Goal: Task Accomplishment & Management: Complete application form

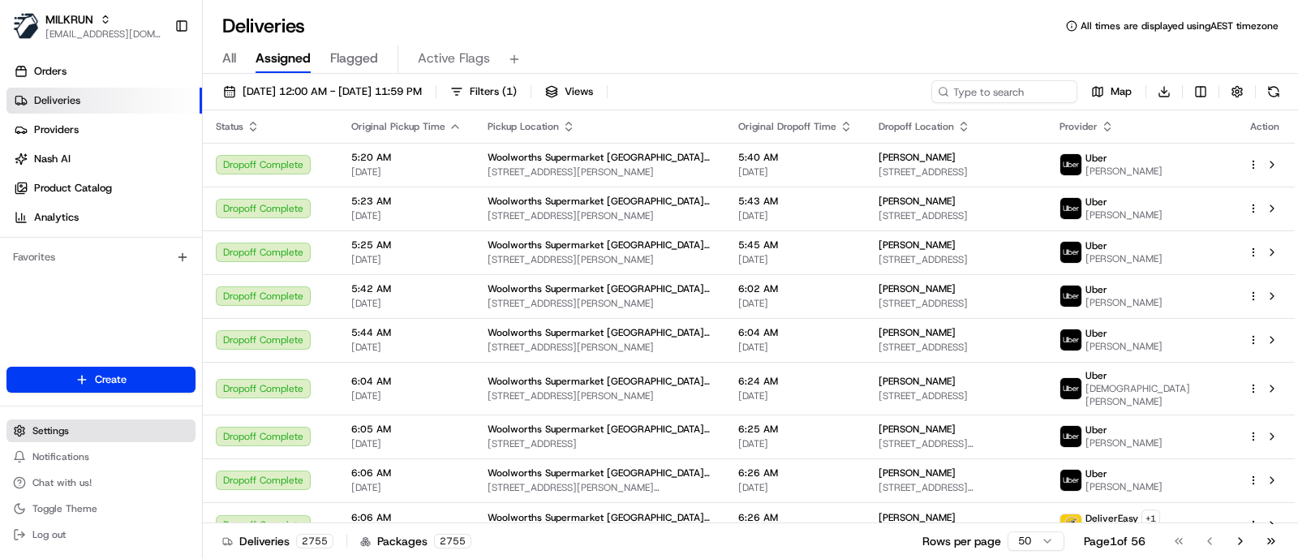
click at [43, 437] on button "Settings" at bounding box center [100, 430] width 189 height 23
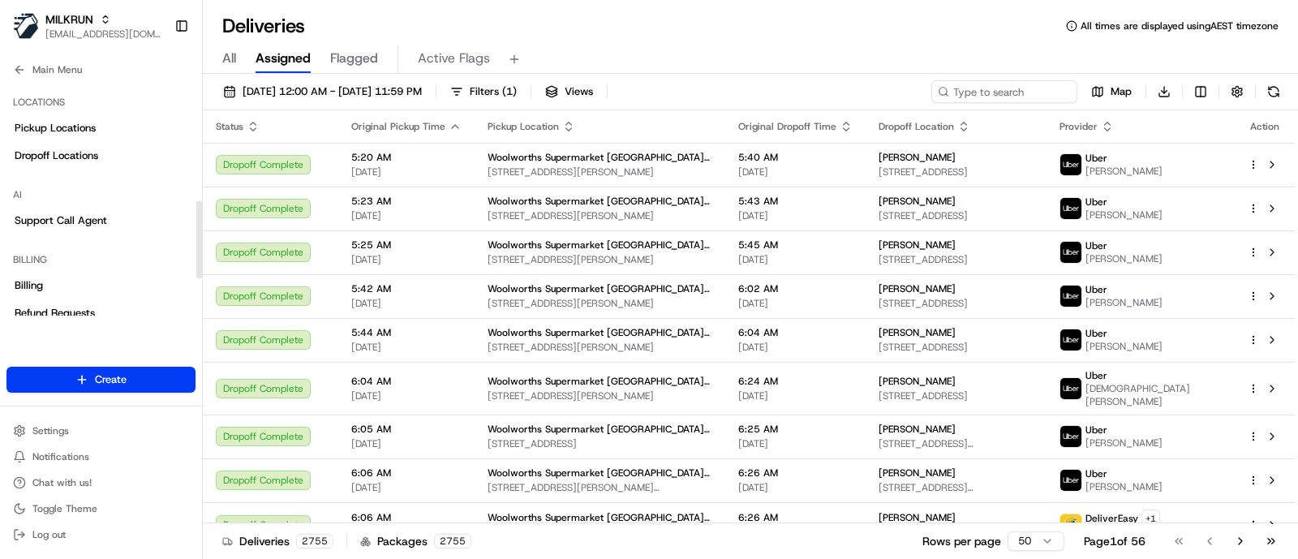
scroll to position [252, 0]
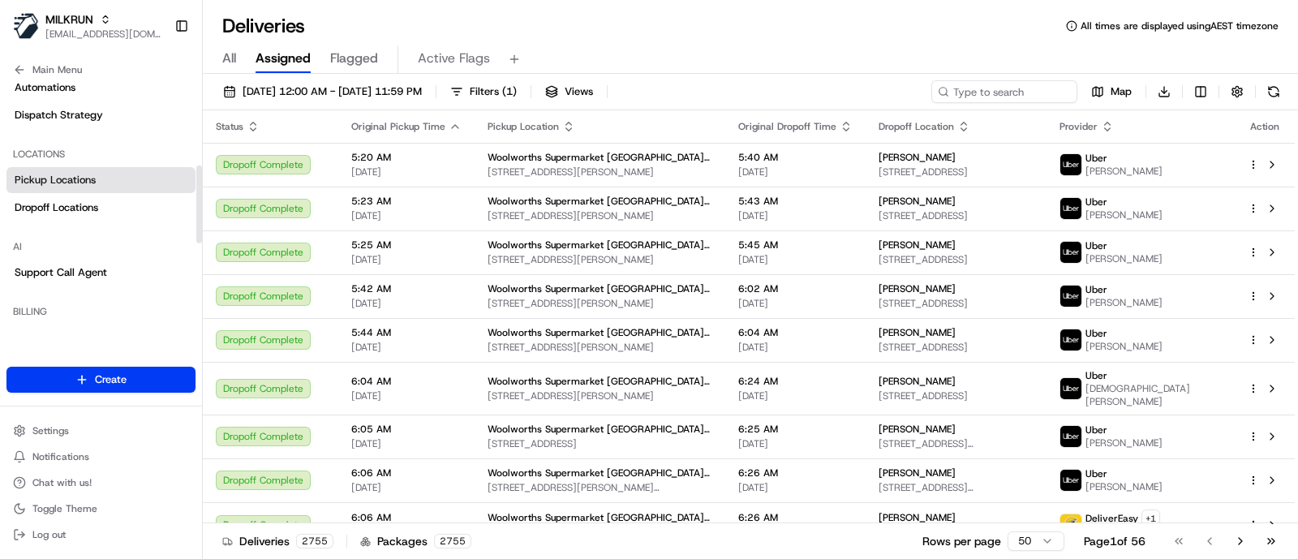
click at [71, 168] on link "Pickup Locations" at bounding box center [100, 180] width 189 height 26
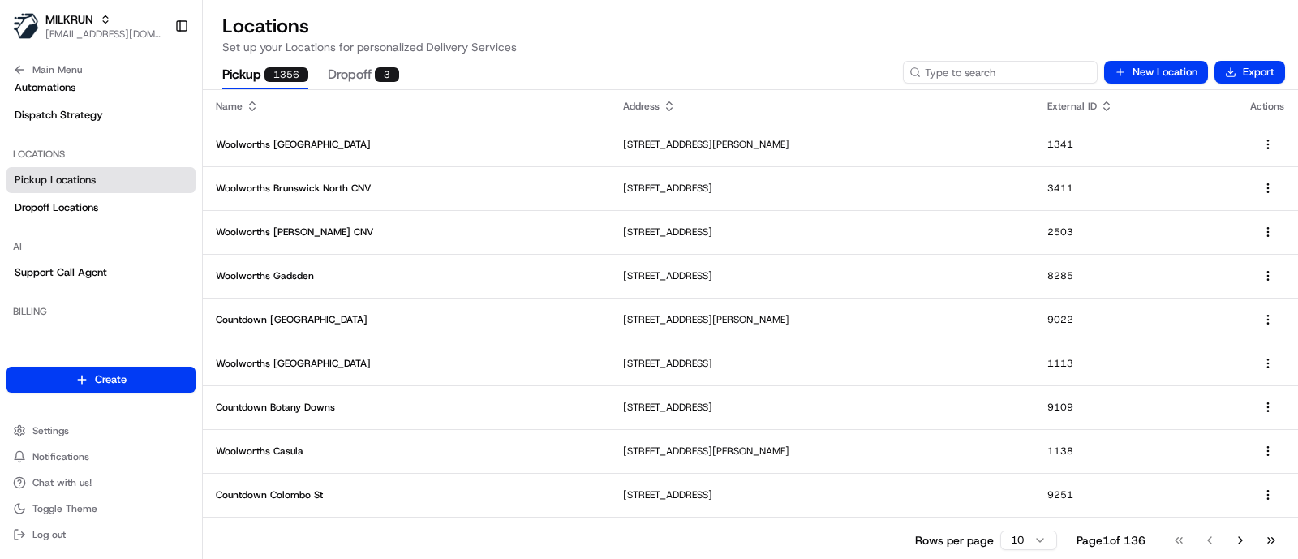
click at [1017, 71] on input at bounding box center [1000, 72] width 195 height 23
type input "park syd"
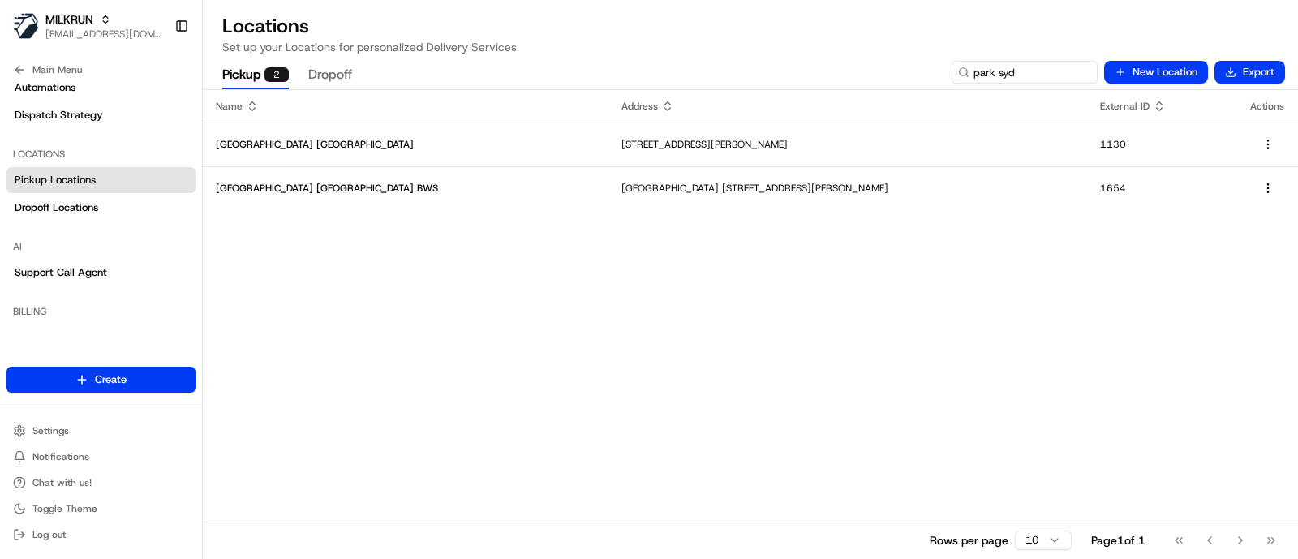
click at [1160, 227] on div "Name Address External ID Actions [GEOGRAPHIC_DATA] [GEOGRAPHIC_DATA][STREET_ADD…" at bounding box center [750, 324] width 1095 height 468
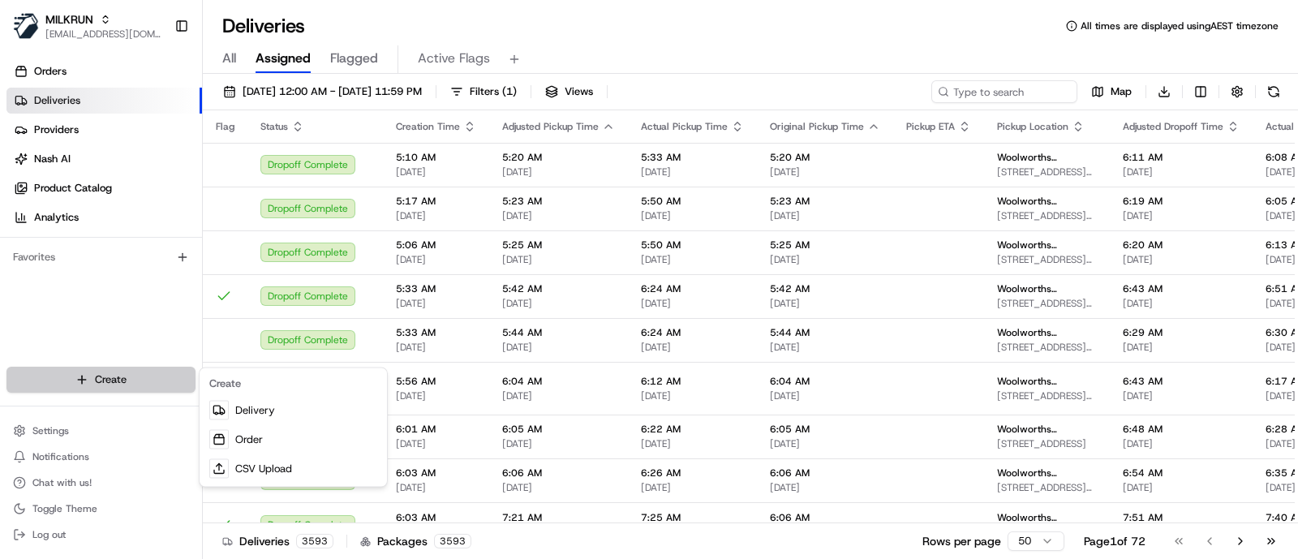
click at [71, 370] on html "MILKRUN jcoates@woolworths.com.au Toggle Sidebar Orders Deliveries Providers Na…" at bounding box center [649, 279] width 1298 height 559
click at [118, 381] on html "MILKRUN jcoates@woolworths.com.au Toggle Sidebar Orders Deliveries Providers Na…" at bounding box center [649, 279] width 1298 height 559
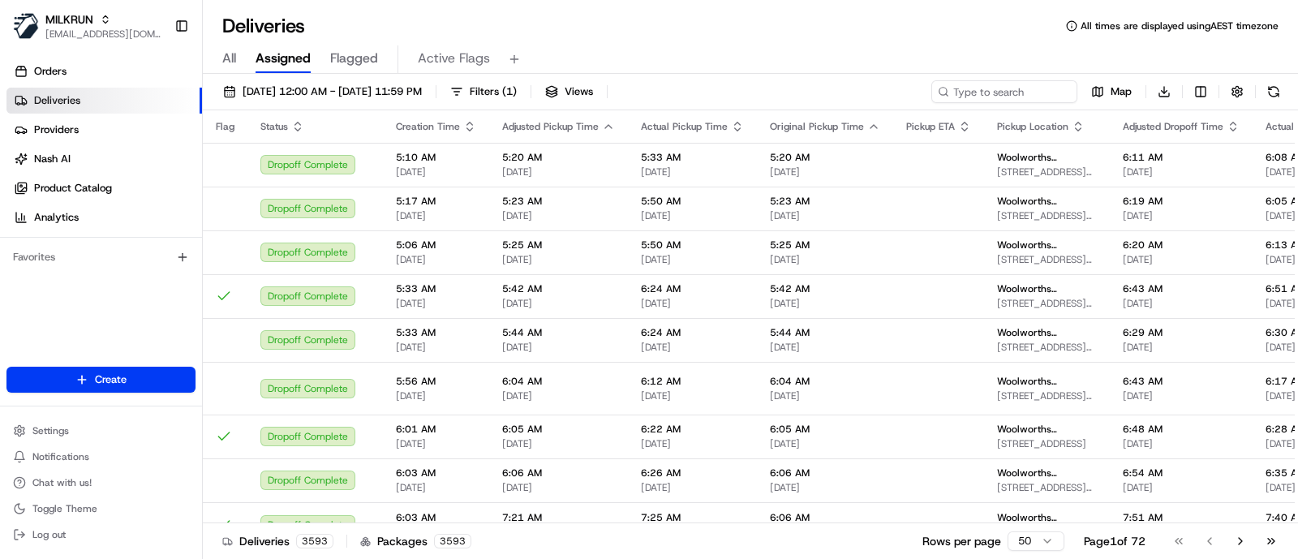
click at [118, 381] on html "MILKRUN jcoates@woolworths.com.au Toggle Sidebar Orders Deliveries Providers Na…" at bounding box center [649, 279] width 1298 height 559
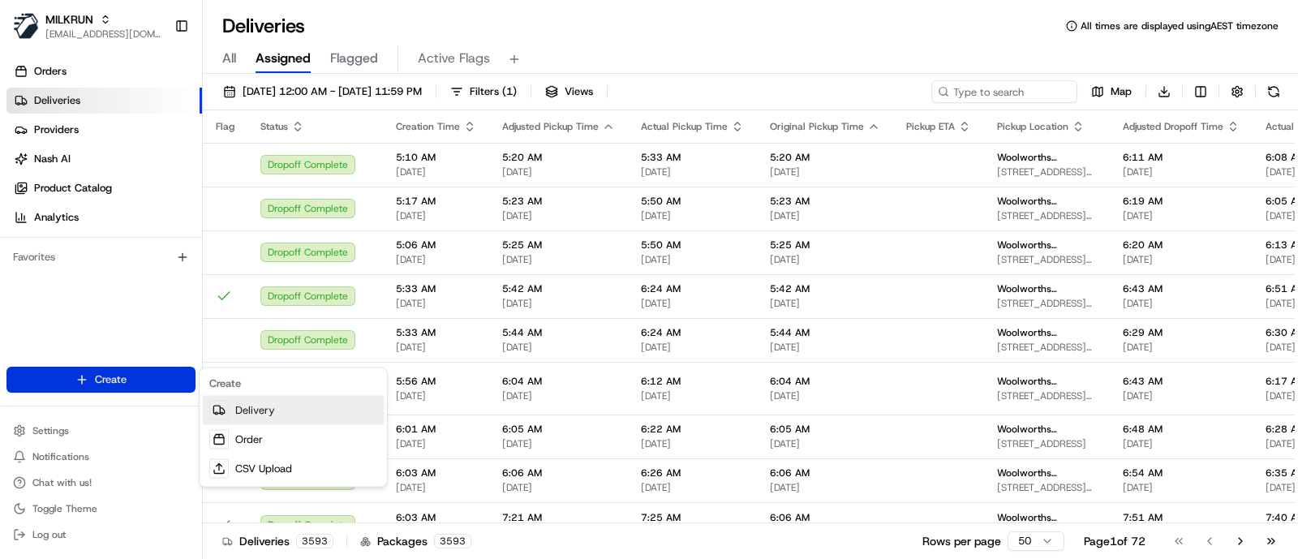
click at [231, 410] on link "Delivery" at bounding box center [293, 410] width 181 height 29
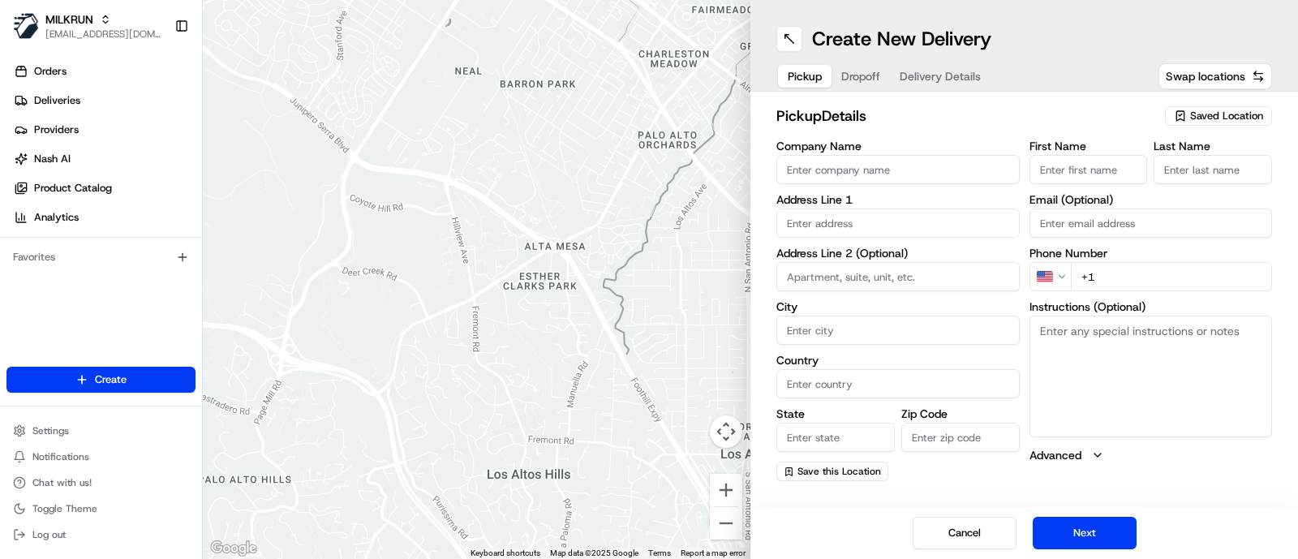
click at [1192, 118] on span "Saved Location" at bounding box center [1226, 116] width 73 height 15
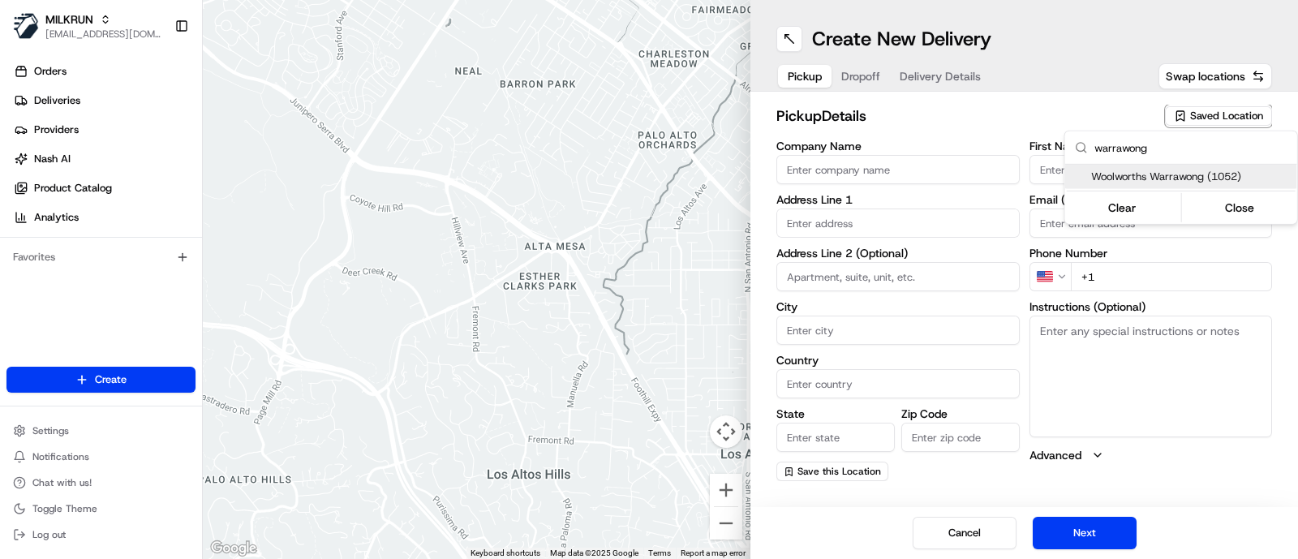
type input "warrawong"
click at [1156, 178] on span "Woolworths Warrawong (1052)" at bounding box center [1191, 177] width 200 height 15
type input "Woolworths Warrawong"
type input "Cowper Street and King St"
type input "Warrawong"
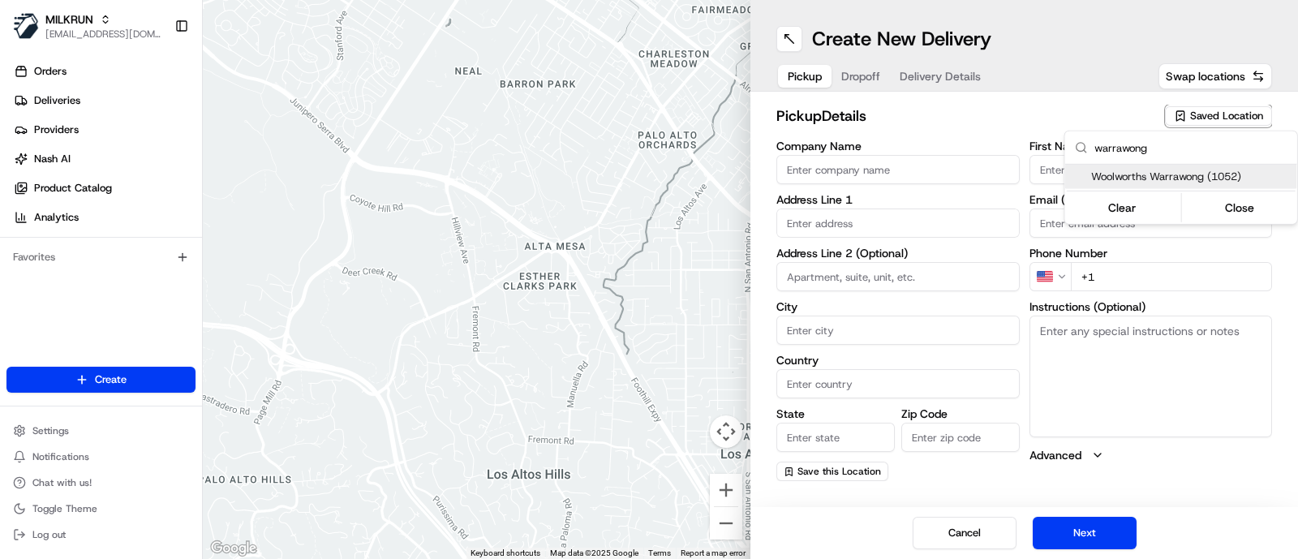
type input "AU"
type input "NSW"
type input "2502"
type input "Manager"
type input "-34.486715"
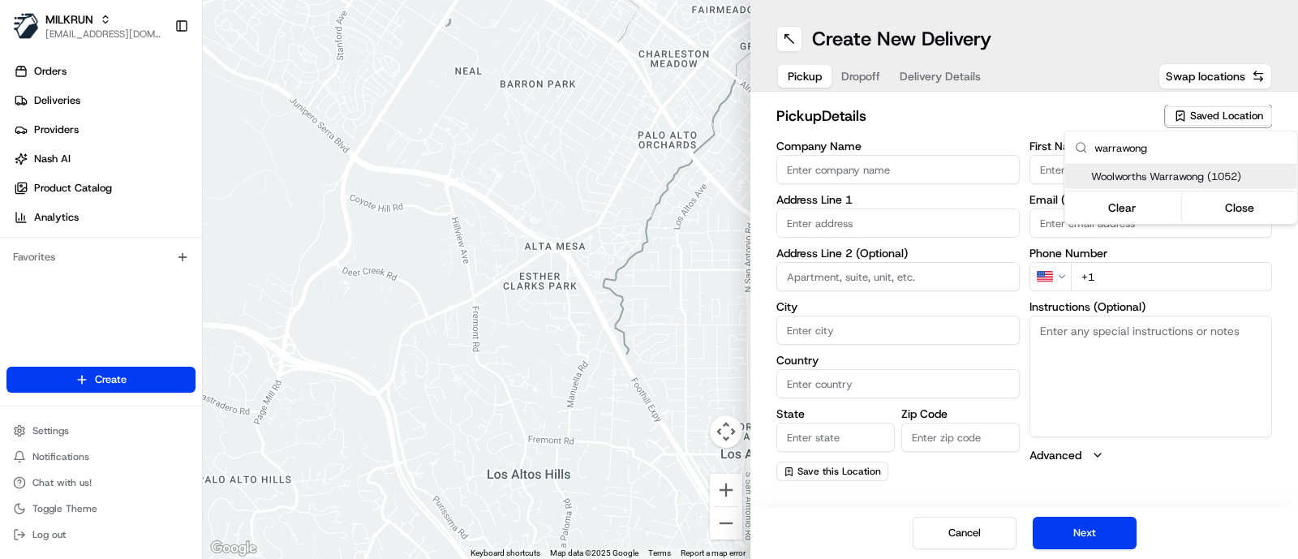
type input "+61 2 8785 3681"
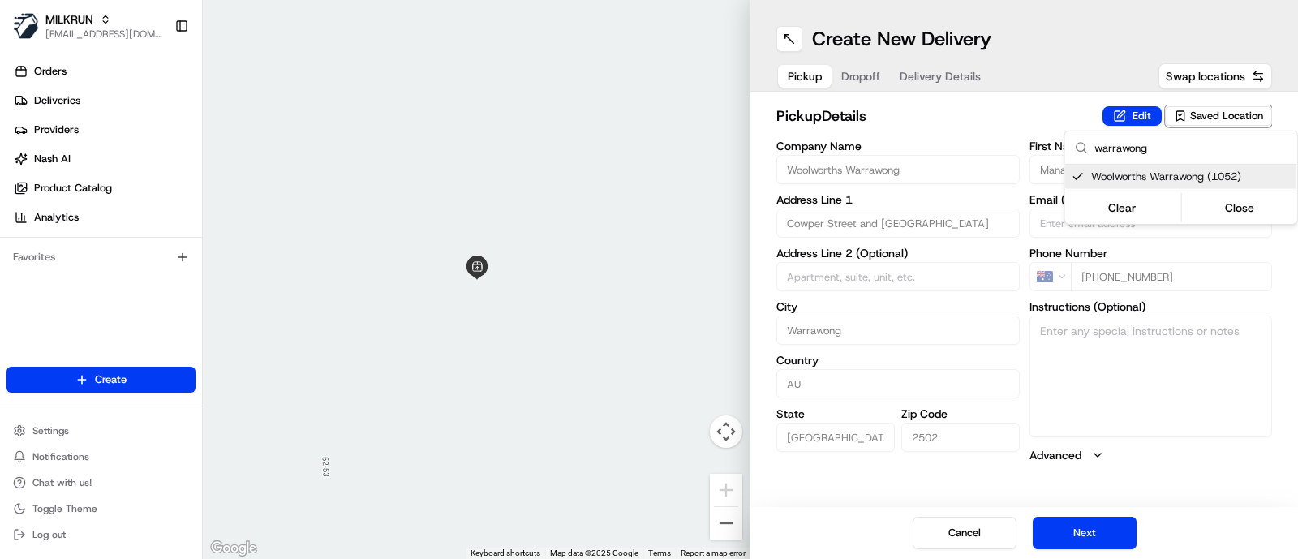
click at [1086, 532] on html "MILKRUN jcoates@woolworths.com.au Toggle Sidebar Orders Deliveries Providers Na…" at bounding box center [649, 279] width 1298 height 559
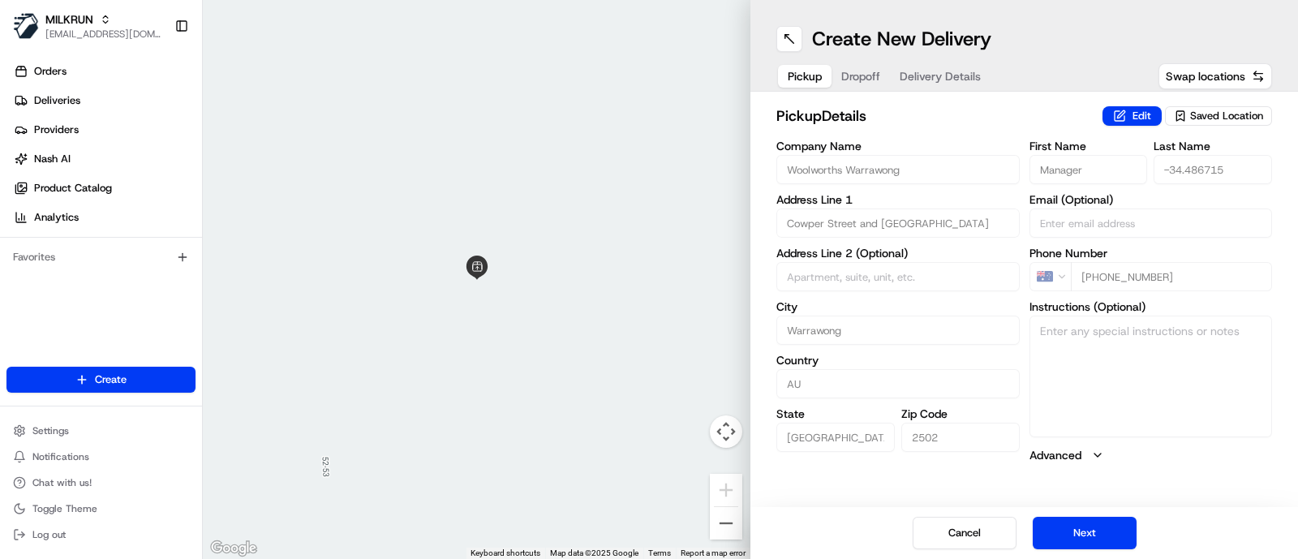
click at [1086, 532] on button "Next" at bounding box center [1085, 533] width 104 height 32
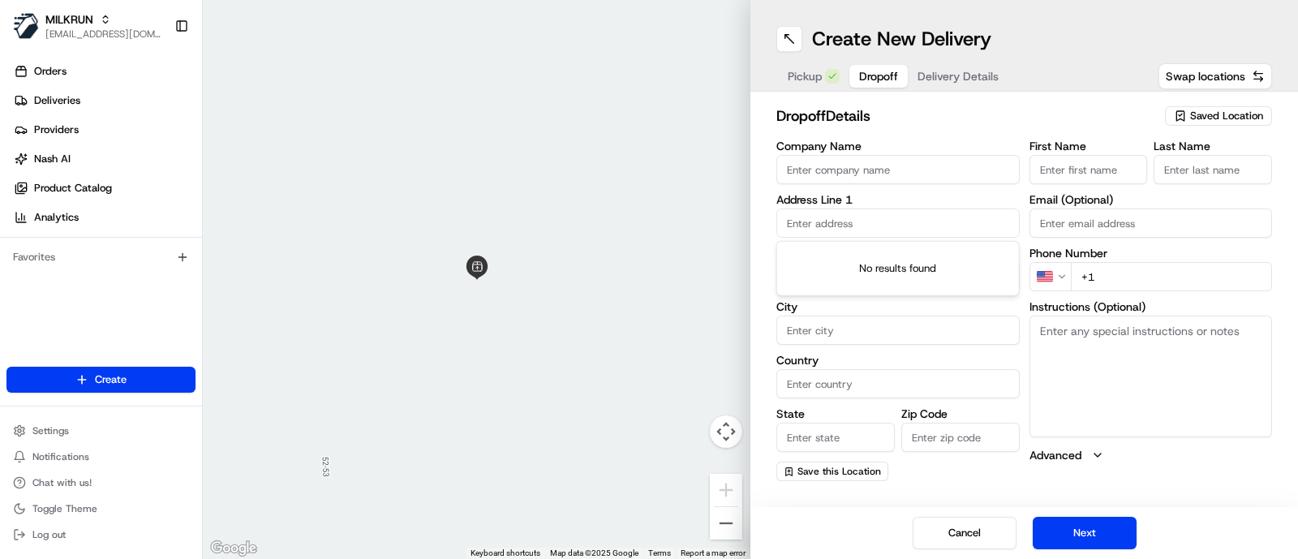
click at [844, 230] on input "text" at bounding box center [897, 223] width 243 height 29
paste input "26 Third Ave Port Kembla 2505"
click at [840, 265] on div "26 Third Ave, Port Kembla NSW 2505, Australia" at bounding box center [897, 257] width 235 height 24
type input "26 Third Ave, Port Kembla NSW 2505, Australia"
type input "Port Kembla"
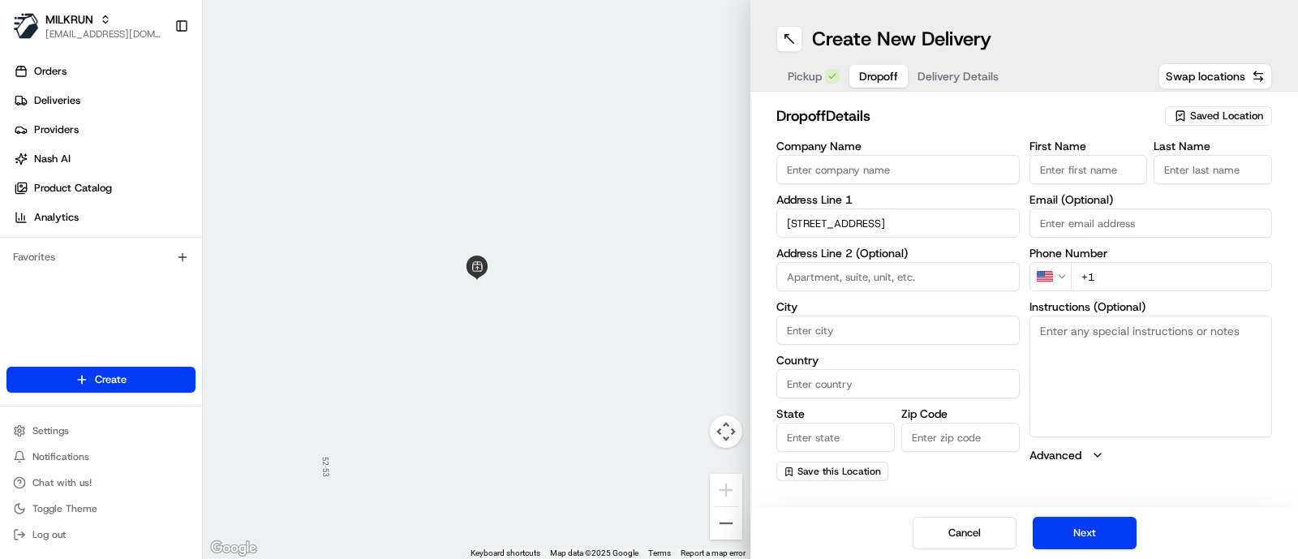
type input "Australia"
type input "NSW"
type input "2505"
type input "26 Third Avenue"
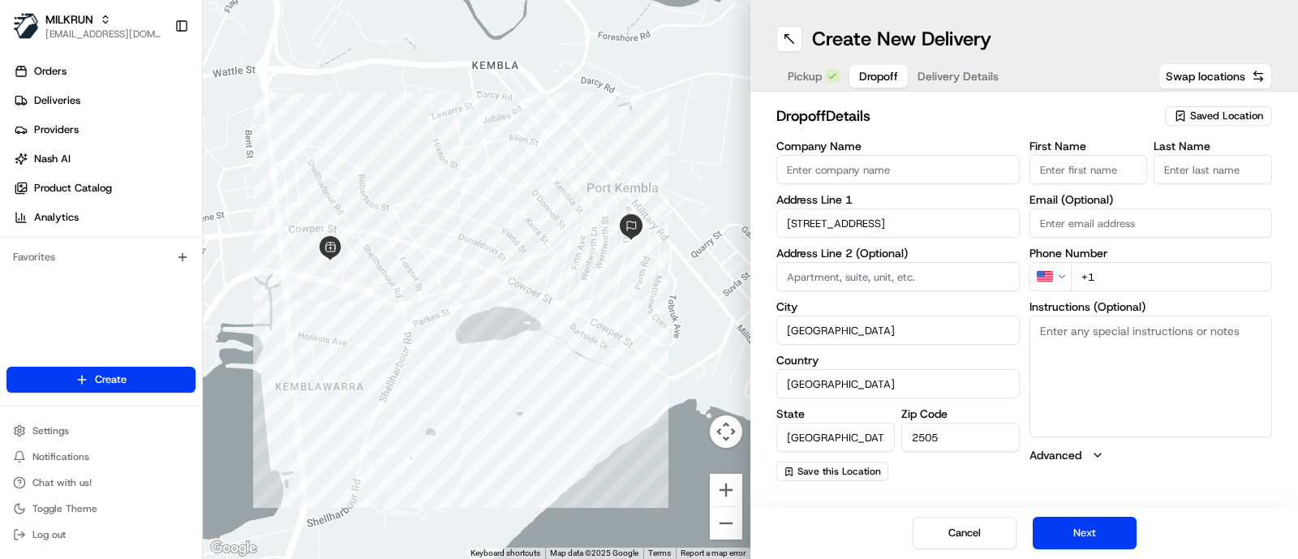
click at [1192, 286] on input "+1" at bounding box center [1172, 276] width 202 height 29
type input "+61 431 208 303"
click at [1107, 176] on input "First Name" at bounding box center [1089, 169] width 118 height 29
type input "test"
click at [1180, 172] on input "Last Name" at bounding box center [1213, 169] width 118 height 29
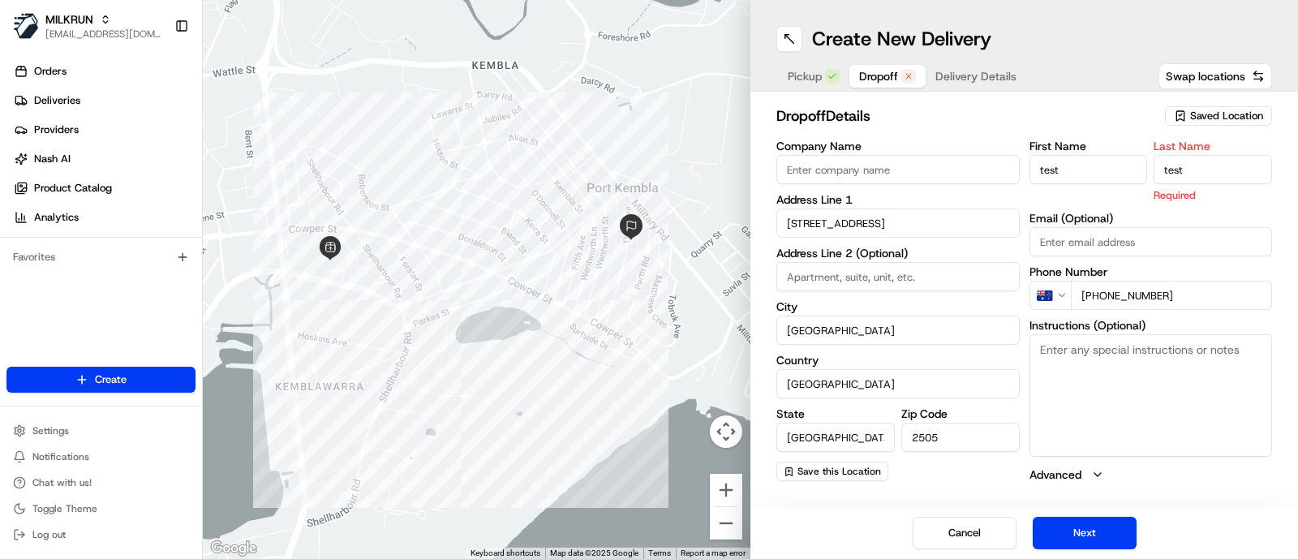
type input "TEST"
click at [1143, 445] on div "First Name test Last Name TEST Required Email (Optional) Phone Number AU +61 43…" at bounding box center [1151, 311] width 243 height 342
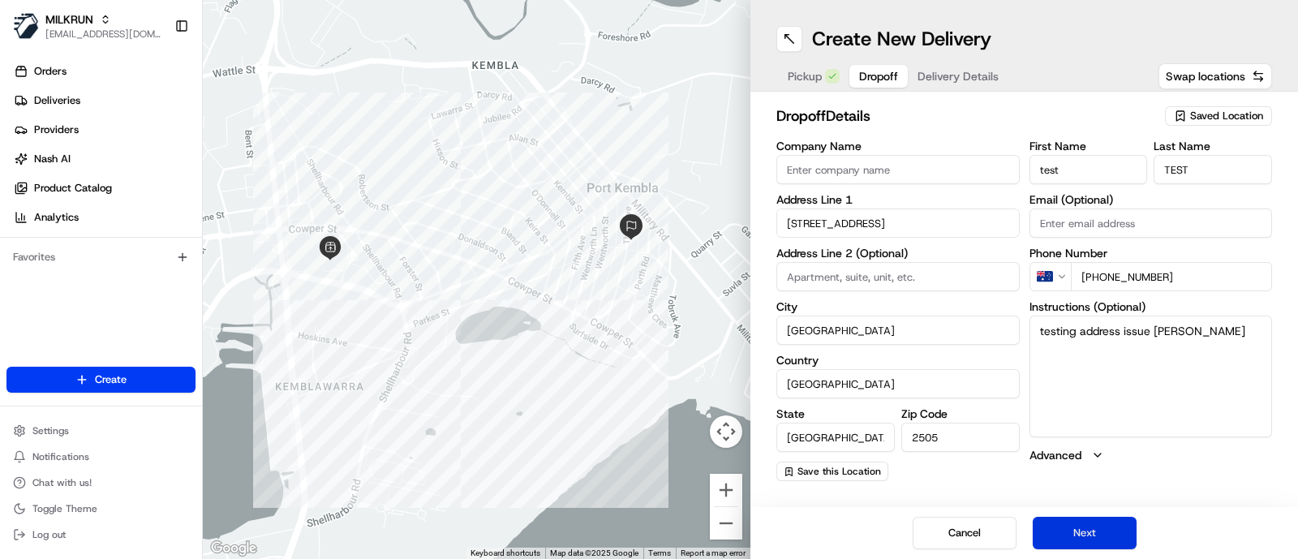
type textarea "testing address issue jett"
click at [1070, 541] on button "Next" at bounding box center [1085, 533] width 104 height 32
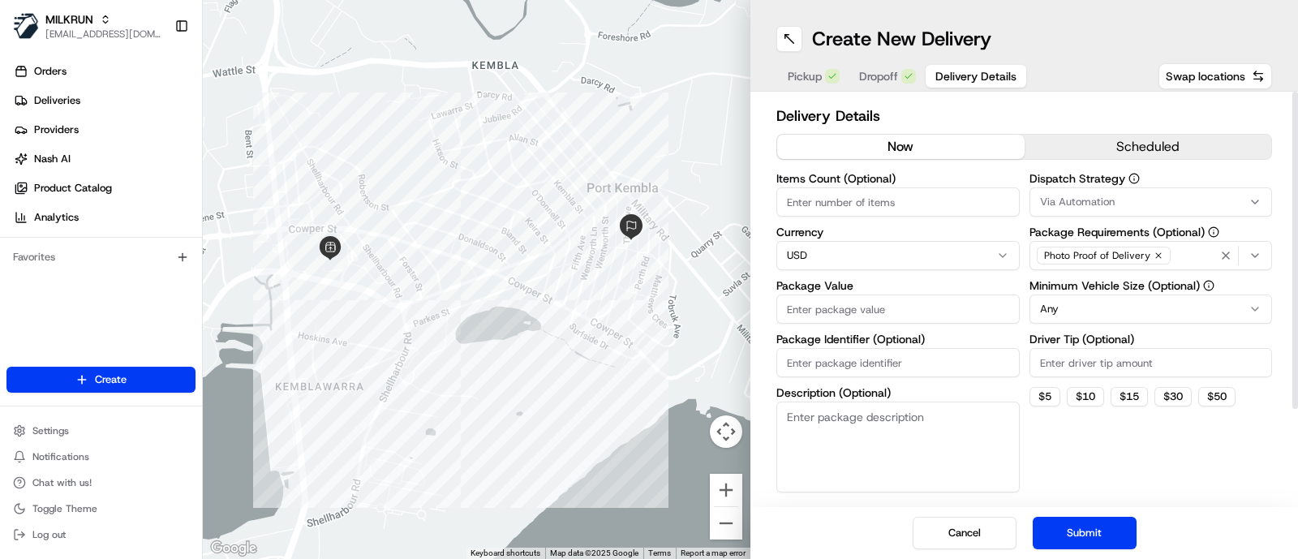
click at [828, 255] on html "MILKRUN jcoates@woolworths.com.au Toggle Sidebar Orders Deliveries Providers Na…" at bounding box center [649, 279] width 1298 height 559
click at [802, 309] on input "Package Value" at bounding box center [897, 309] width 243 height 29
type input "21.21"
click at [793, 359] on input "Package Identifier (Optional)" at bounding box center [897, 362] width 243 height 29
click at [1087, 535] on button "Submit" at bounding box center [1085, 533] width 104 height 32
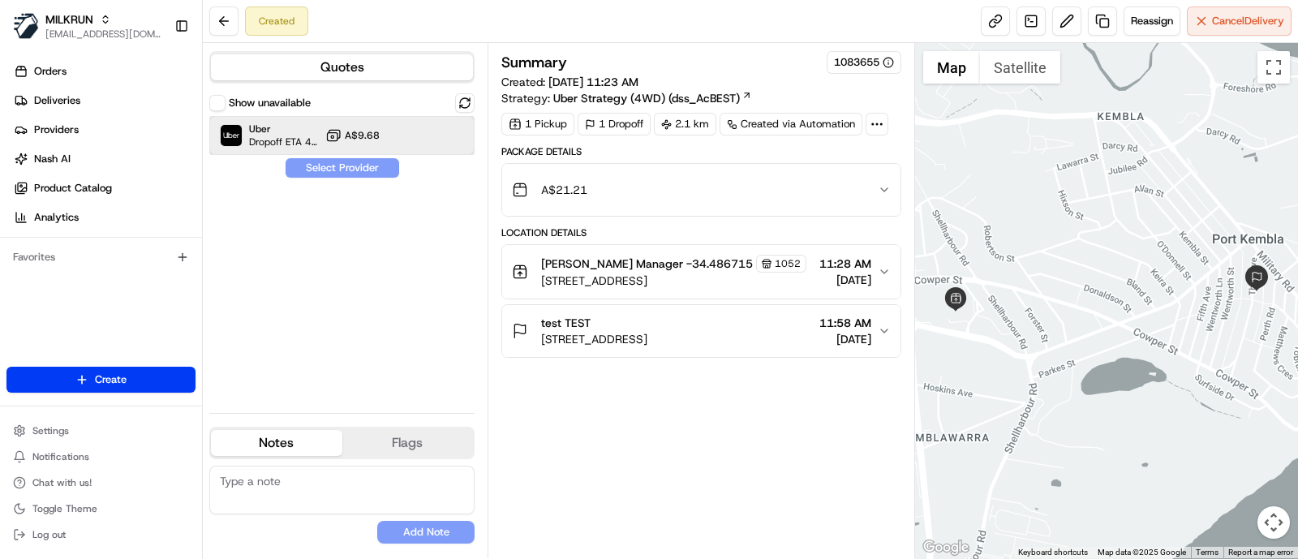
click at [289, 136] on span "Dropoff ETA 41 minutes" at bounding box center [284, 141] width 70 height 13
click at [337, 171] on button "Assign Provider" at bounding box center [342, 167] width 115 height 19
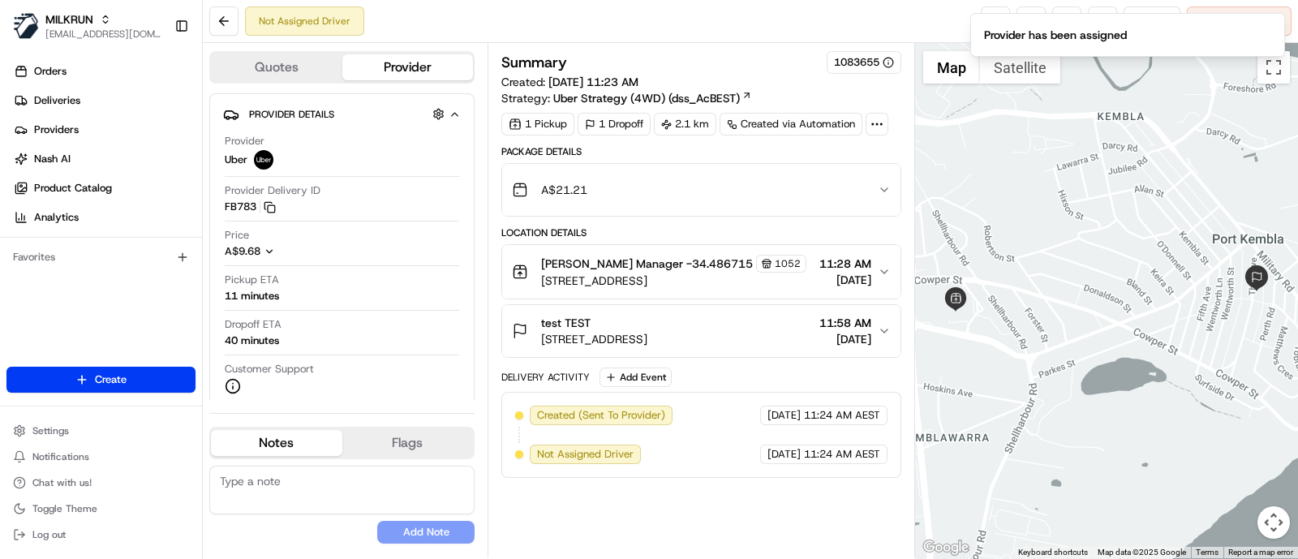
click at [647, 347] on span "26 Third Ave, Port Kembla NSW 2505, Australia" at bounding box center [594, 339] width 106 height 16
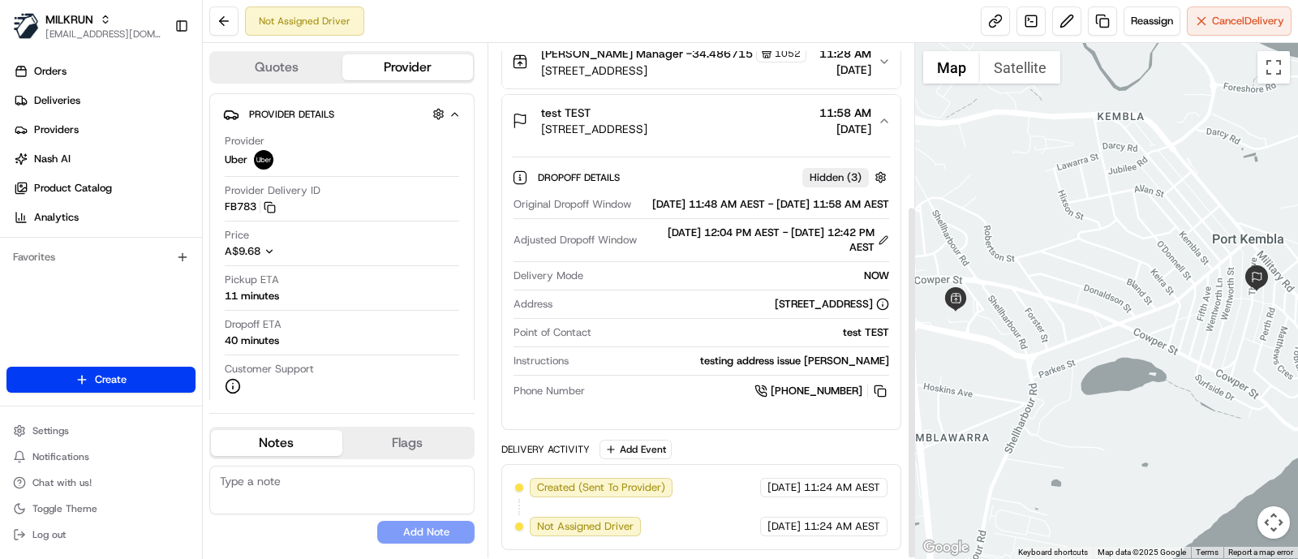
scroll to position [235, 0]
click at [1237, 18] on span "Cancel Delivery" at bounding box center [1248, 21] width 72 height 15
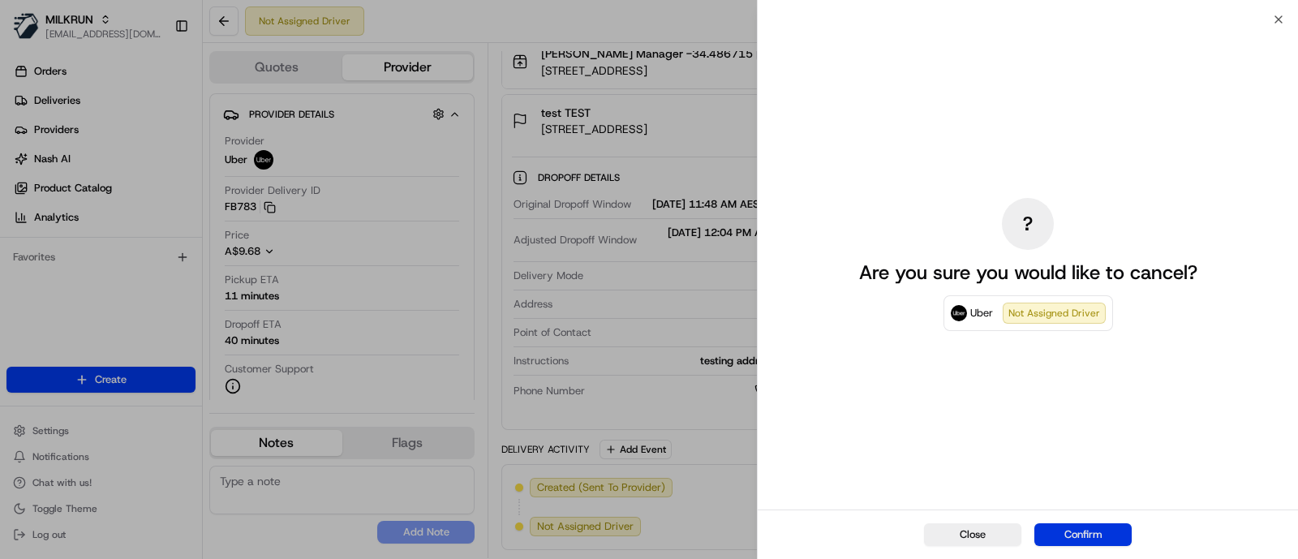
click at [1071, 539] on button "Confirm" at bounding box center [1082, 534] width 97 height 23
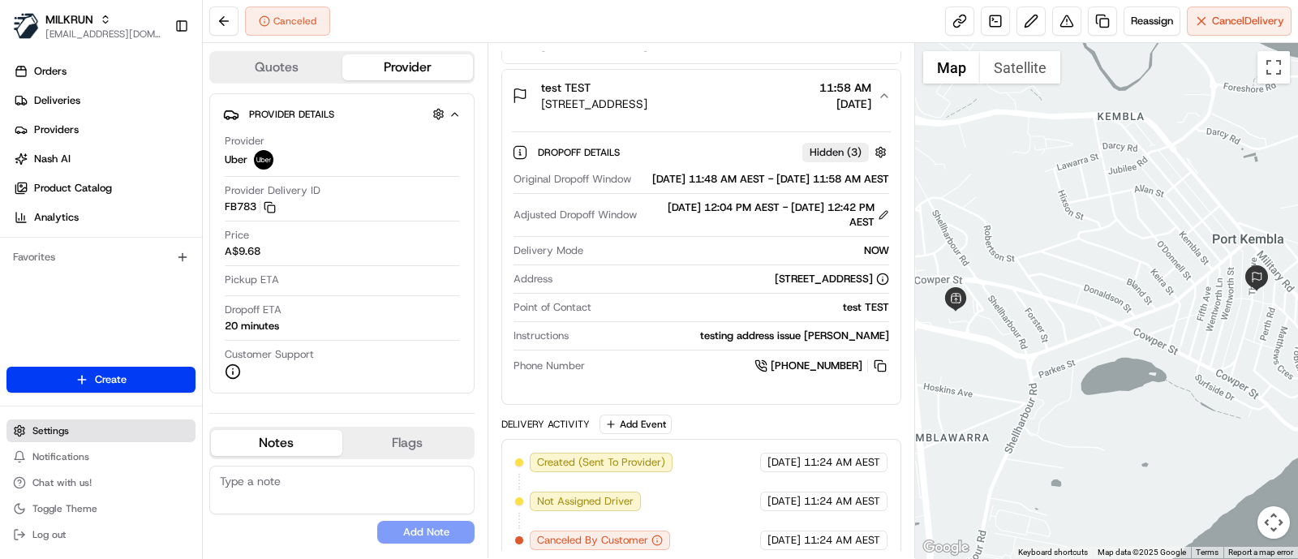
click at [56, 431] on span "Settings" at bounding box center [50, 430] width 37 height 13
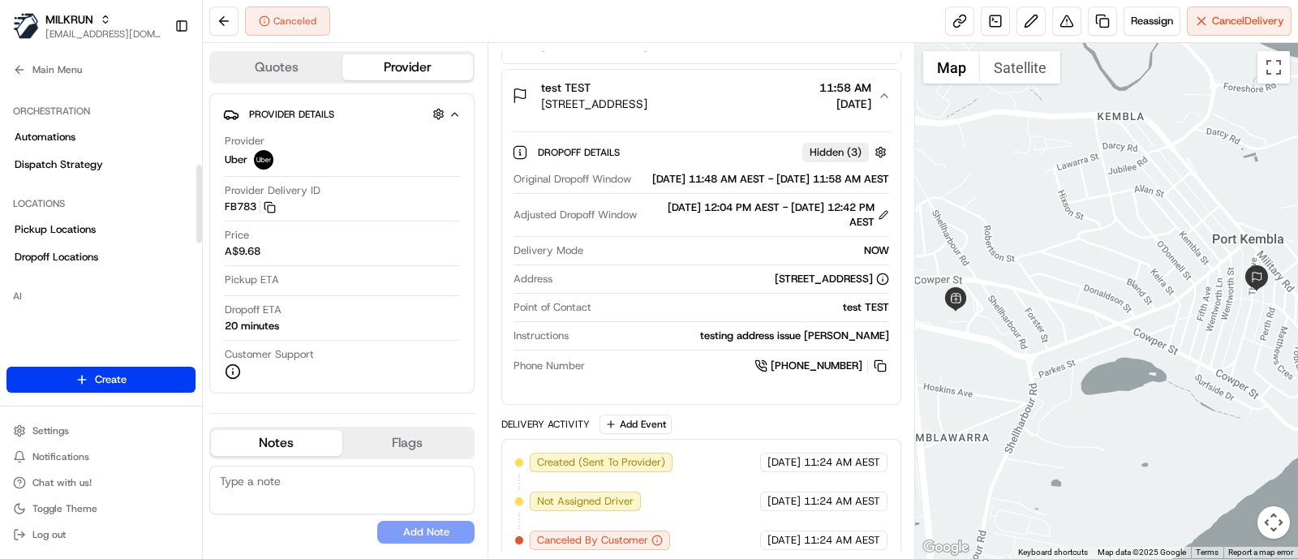
scroll to position [304, 0]
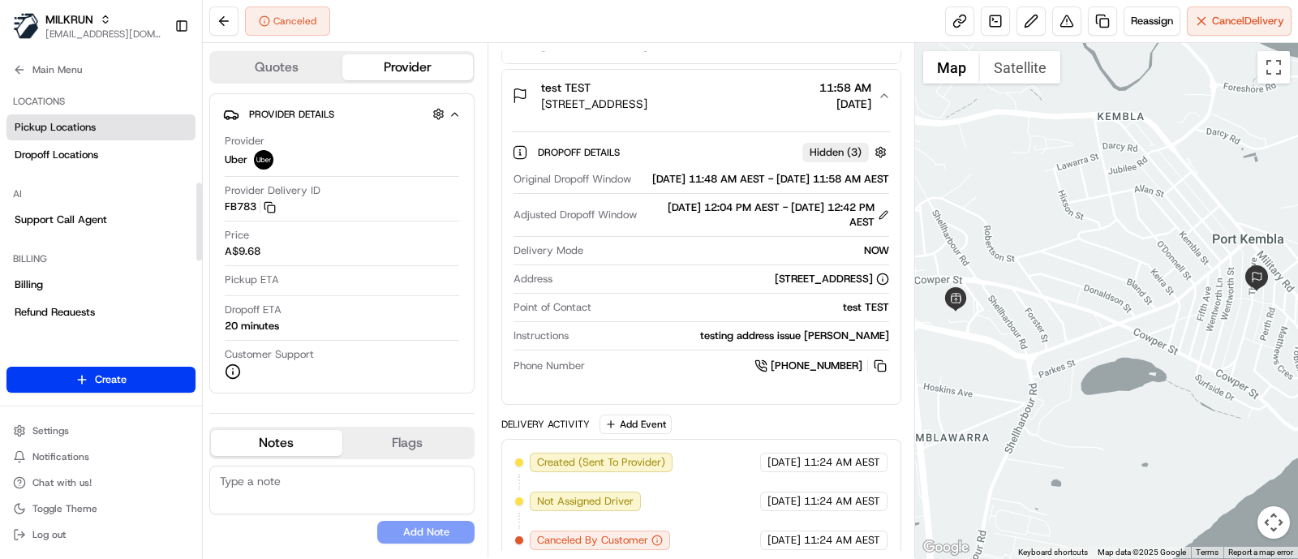
click at [84, 129] on span "Pickup Locations" at bounding box center [55, 127] width 81 height 15
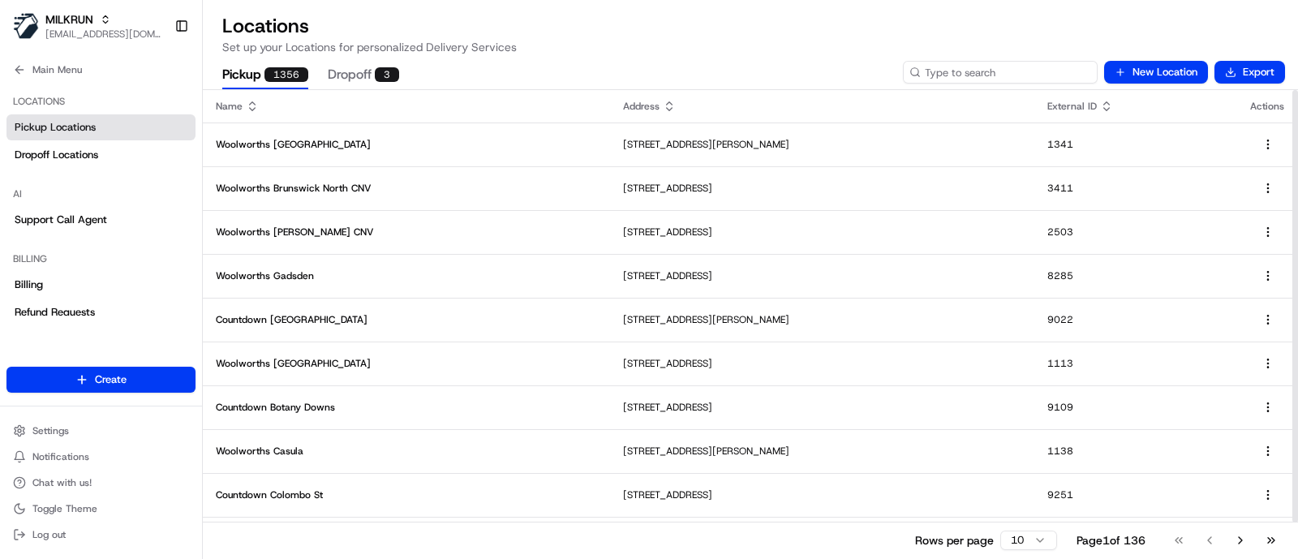
click at [1039, 67] on input at bounding box center [1000, 72] width 195 height 23
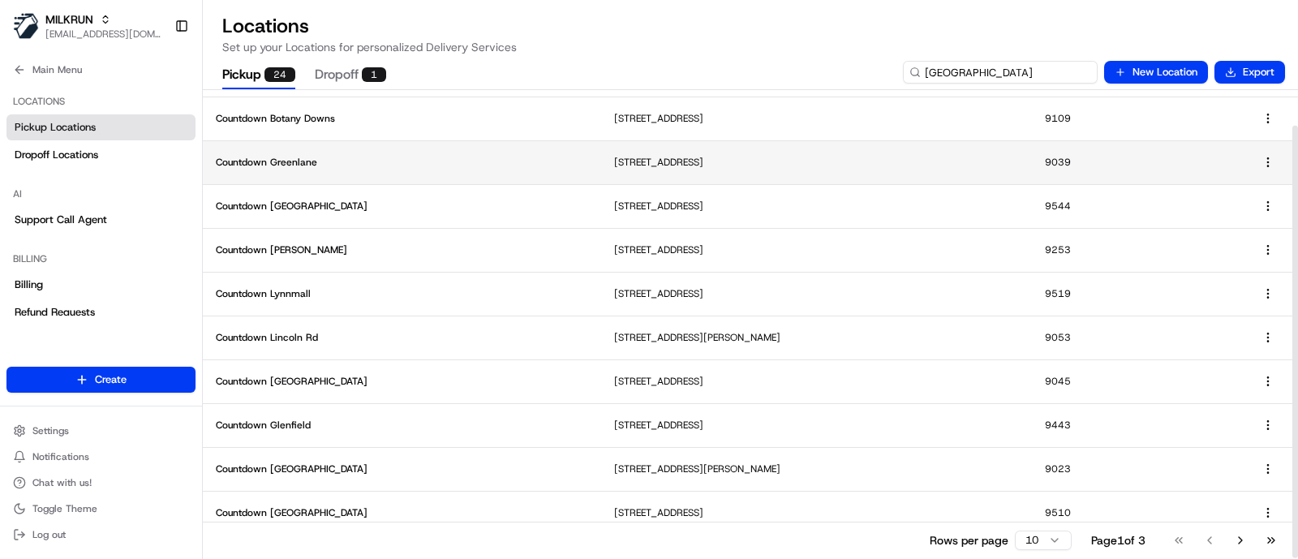
scroll to position [38, 0]
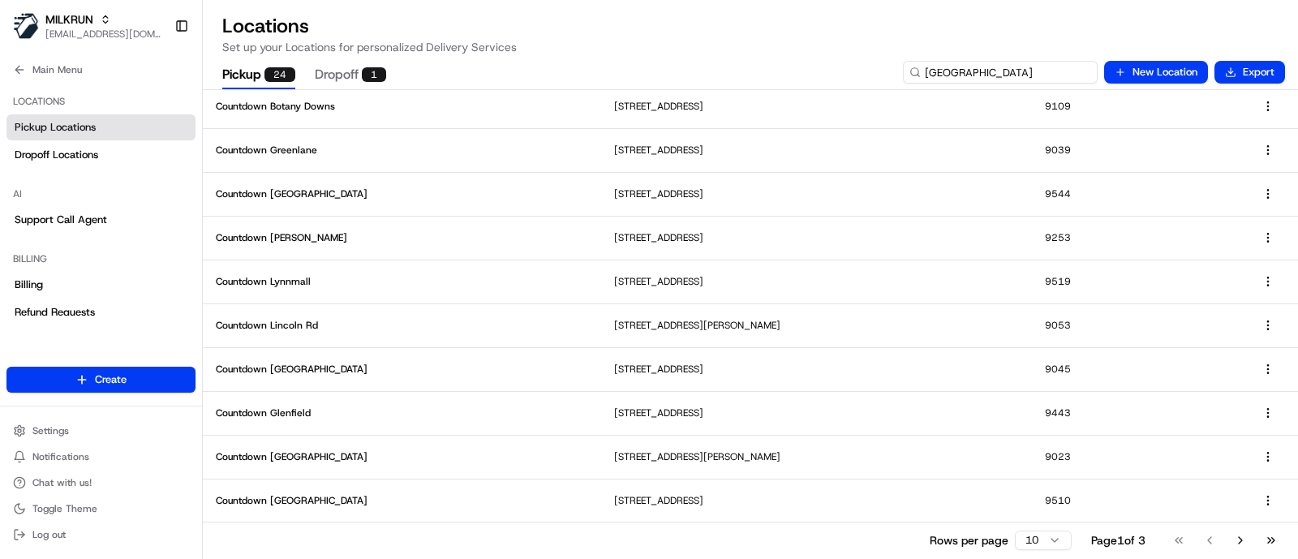
click at [1000, 69] on input "auckland" at bounding box center [1000, 72] width 195 height 23
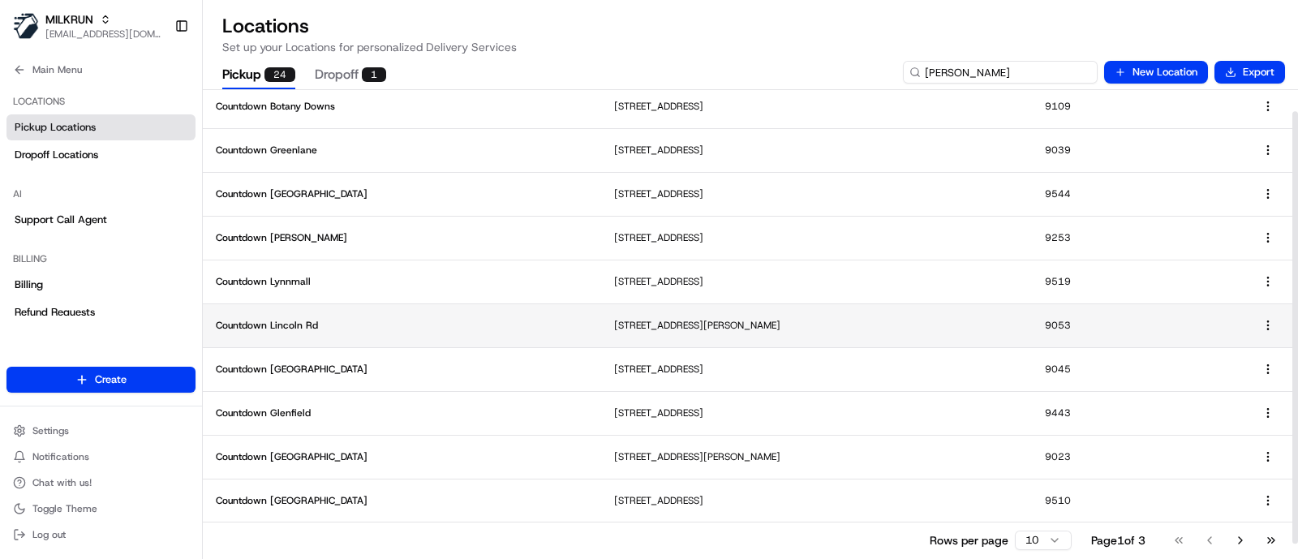
scroll to position [0, 0]
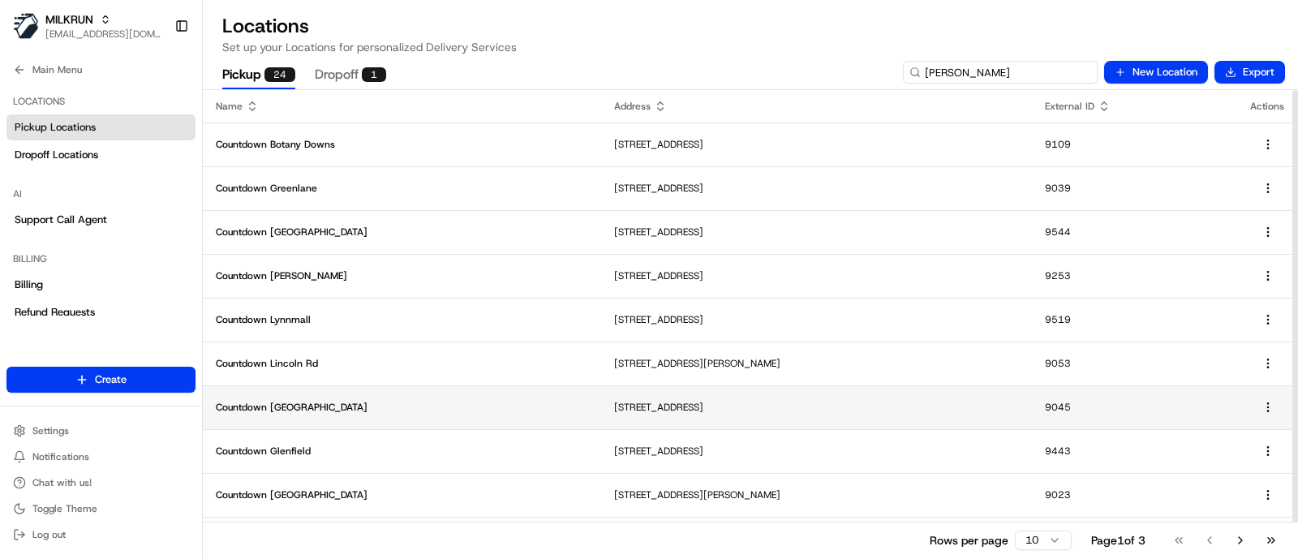
type input "auck"
click at [276, 419] on td "Countdown Auckland City" at bounding box center [402, 407] width 398 height 44
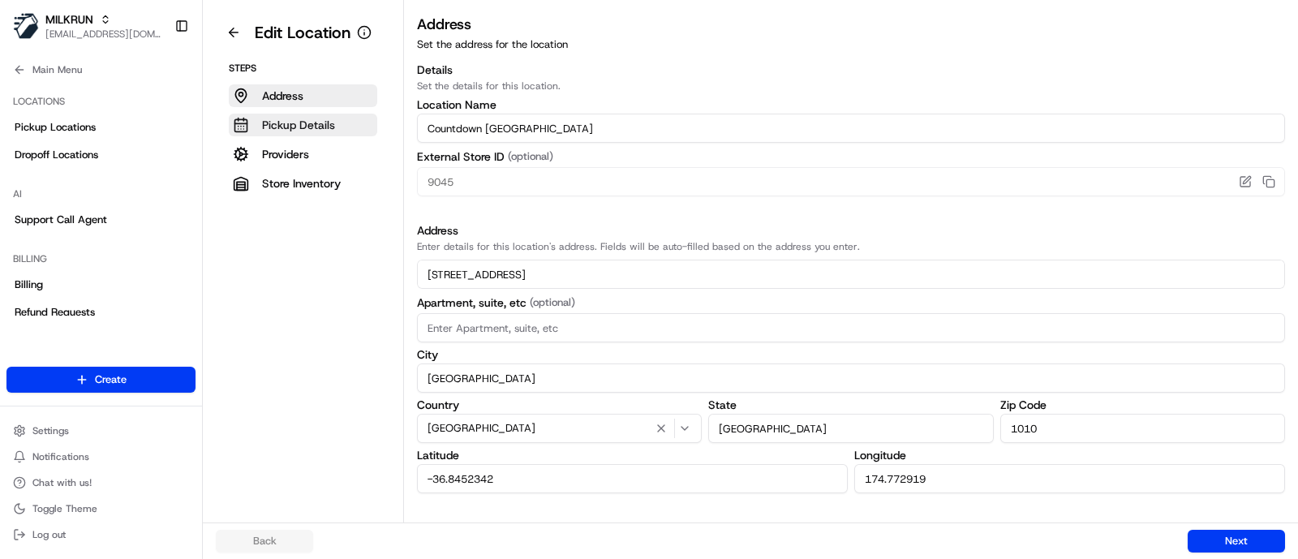
click at [321, 126] on p "Pickup Details" at bounding box center [298, 125] width 73 height 16
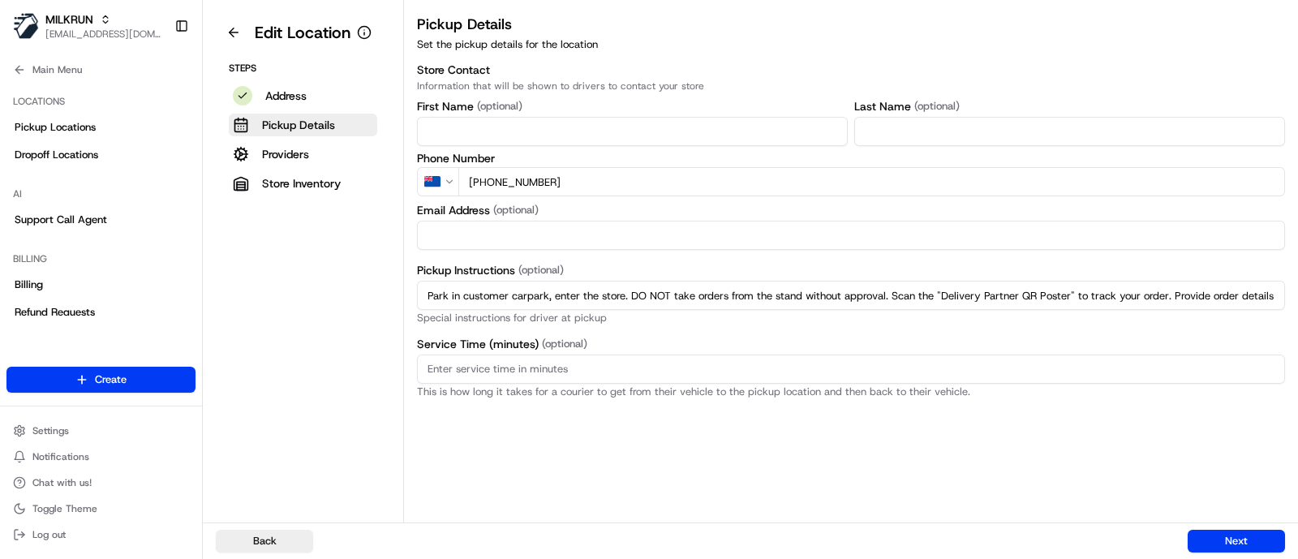
click at [867, 290] on input "Park in customer carpark, enter the store. DO NOT take orders from the stand wi…" at bounding box center [851, 295] width 868 height 29
paste input "and approach online handover door. Ring door bell once, Provide team member wit…"
type input "Park in customer carpark, enter the store. DO NOT take orders from the stand wi…"
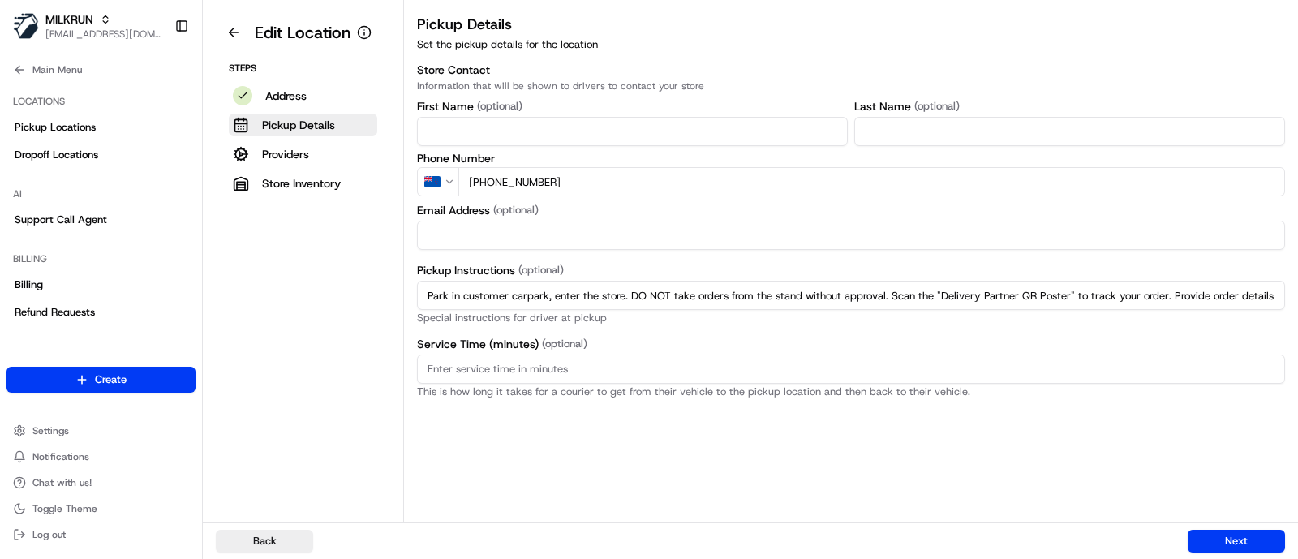
click at [1175, 67] on h3 "Store Contact" at bounding box center [851, 70] width 868 height 16
